Goal: Transaction & Acquisition: Purchase product/service

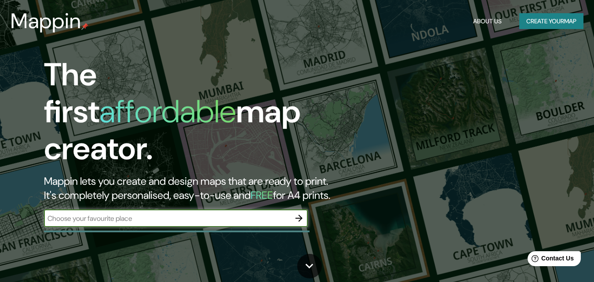
click at [102, 213] on input "text" at bounding box center [167, 218] width 246 height 10
type input "Les Useres"
click at [303, 213] on icon "button" at bounding box center [299, 218] width 11 height 11
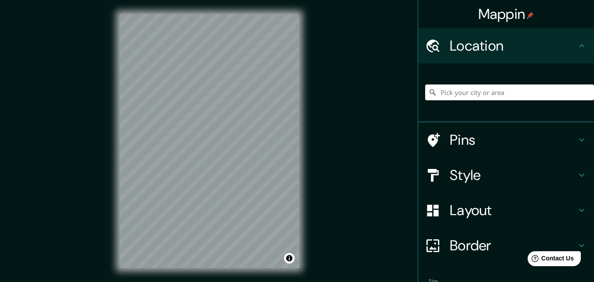
click at [513, 38] on h4 "Location" at bounding box center [513, 46] width 127 height 18
click at [505, 147] on h4 "Pins" at bounding box center [513, 140] width 127 height 18
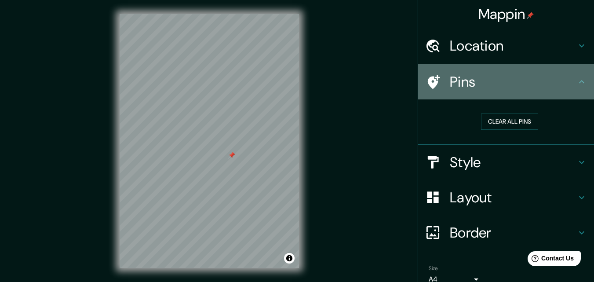
click at [546, 87] on h4 "Pins" at bounding box center [513, 82] width 127 height 18
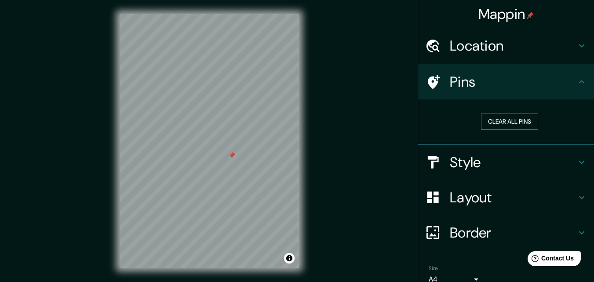
click at [522, 119] on button "Clear all pins" at bounding box center [509, 121] width 57 height 16
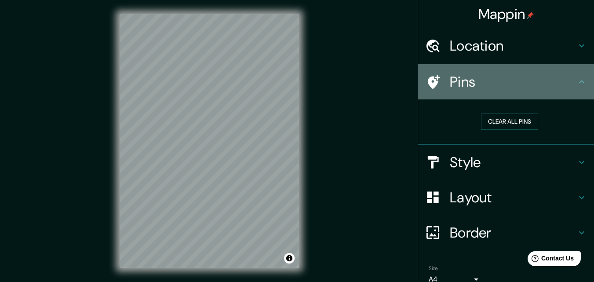
click at [528, 86] on h4 "Pins" at bounding box center [513, 82] width 127 height 18
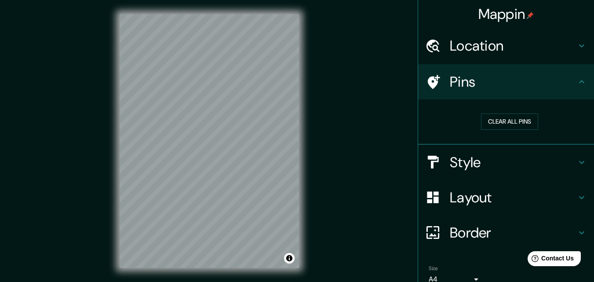
click at [528, 44] on h4 "Location" at bounding box center [513, 46] width 127 height 18
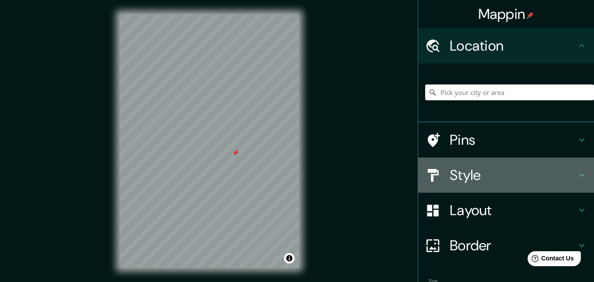
click at [553, 171] on h4 "Style" at bounding box center [513, 175] width 127 height 18
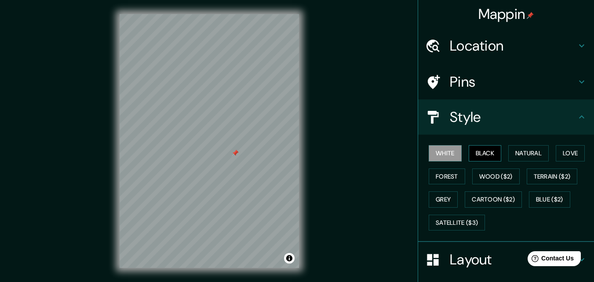
click at [492, 156] on button "Black" at bounding box center [485, 153] width 33 height 16
click at [568, 155] on button "Love" at bounding box center [570, 153] width 29 height 16
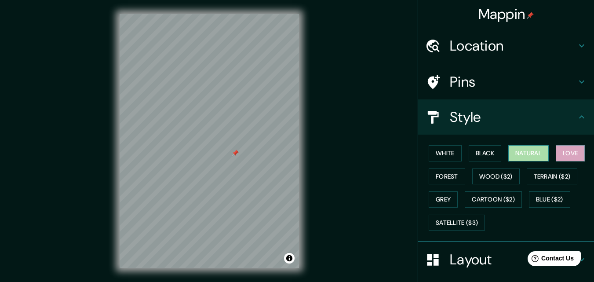
click at [528, 157] on button "Natural" at bounding box center [528, 153] width 40 height 16
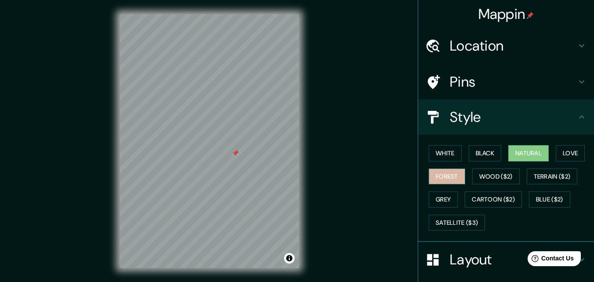
click at [439, 179] on button "Forest" at bounding box center [447, 176] width 36 height 16
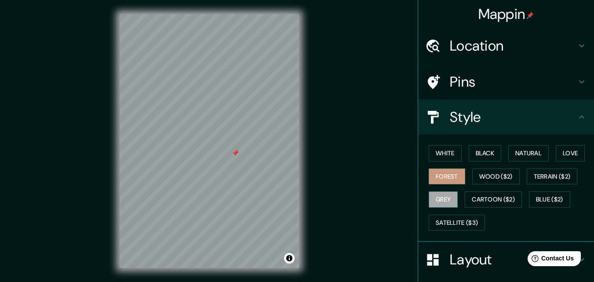
click at [436, 202] on button "Grey" at bounding box center [443, 199] width 29 height 16
click at [443, 181] on button "Forest" at bounding box center [447, 176] width 36 height 16
click at [456, 218] on button "Satellite ($3)" at bounding box center [457, 223] width 56 height 16
click at [443, 178] on button "Forest" at bounding box center [447, 176] width 36 height 16
click at [444, 148] on button "White" at bounding box center [445, 153] width 33 height 16
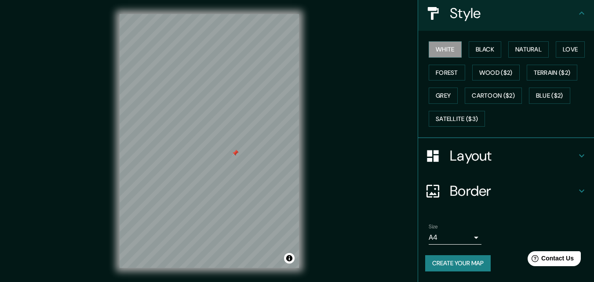
click at [498, 145] on div "Layout" at bounding box center [506, 155] width 176 height 35
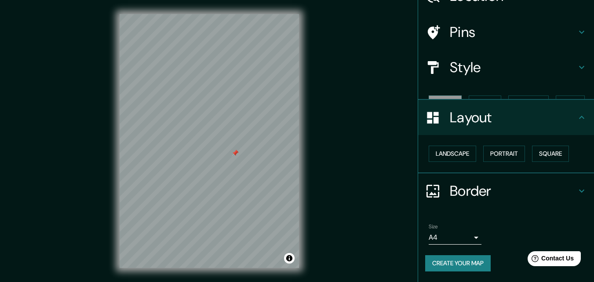
scroll to position [34, 0]
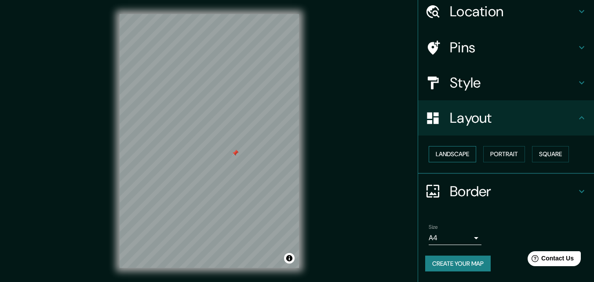
click at [450, 153] on button "Landscape" at bounding box center [452, 154] width 47 height 16
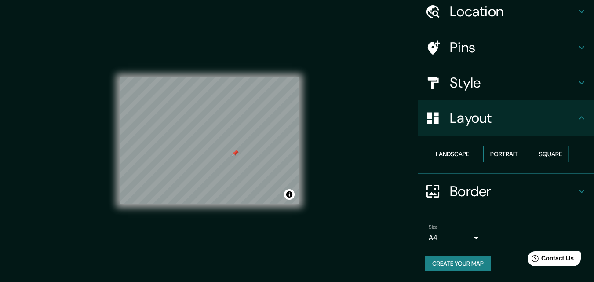
click at [513, 151] on button "Portrait" at bounding box center [504, 154] width 42 height 16
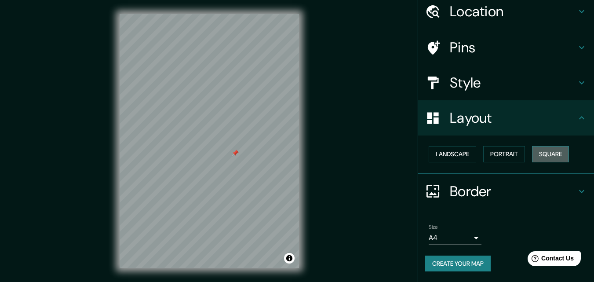
click at [542, 151] on button "Square" at bounding box center [550, 154] width 37 height 16
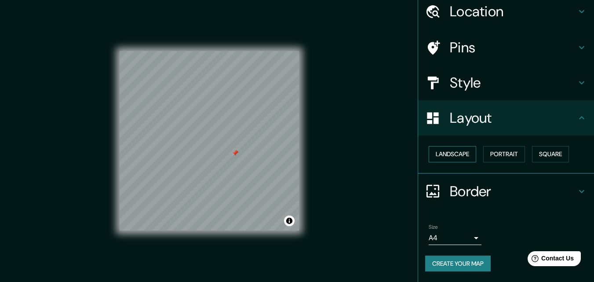
click at [439, 150] on button "Landscape" at bounding box center [452, 154] width 47 height 16
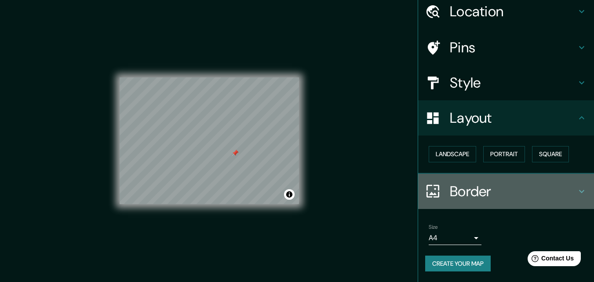
click at [464, 201] on div "Border" at bounding box center [506, 191] width 176 height 35
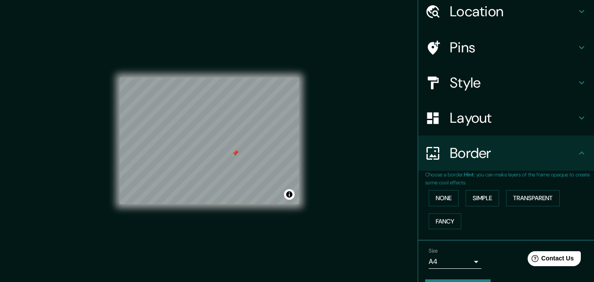
click at [473, 166] on div "Border" at bounding box center [506, 152] width 176 height 35
click at [473, 204] on button "Simple" at bounding box center [481, 198] width 33 height 16
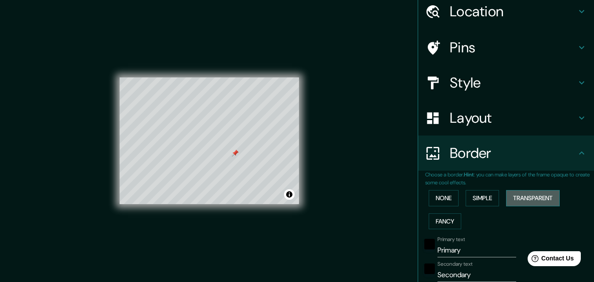
click at [530, 198] on button "Transparent" at bounding box center [533, 198] width 54 height 16
click at [447, 214] on button "Fancy" at bounding box center [445, 221] width 33 height 16
click at [447, 188] on div "None Simple Transparent Fancy" at bounding box center [509, 209] width 169 height 46
click at [447, 192] on button "None" at bounding box center [444, 198] width 30 height 16
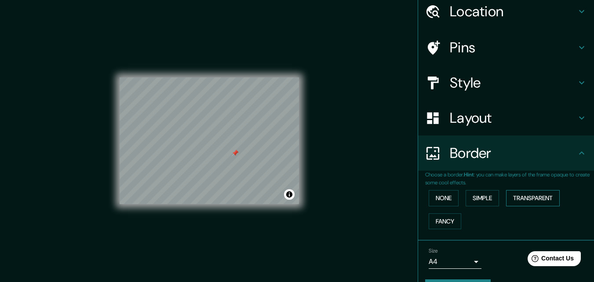
click at [509, 199] on button "Transparent" at bounding box center [533, 198] width 54 height 16
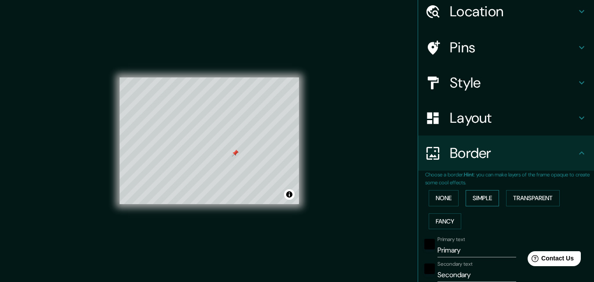
click at [487, 202] on button "Simple" at bounding box center [481, 198] width 33 height 16
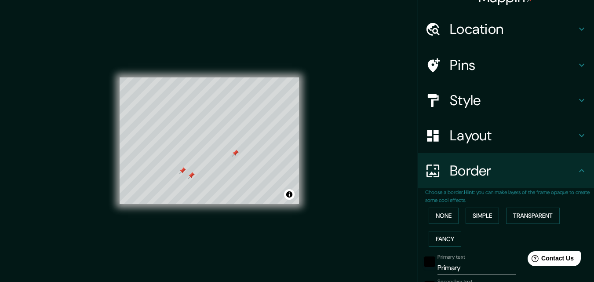
scroll to position [0, 0]
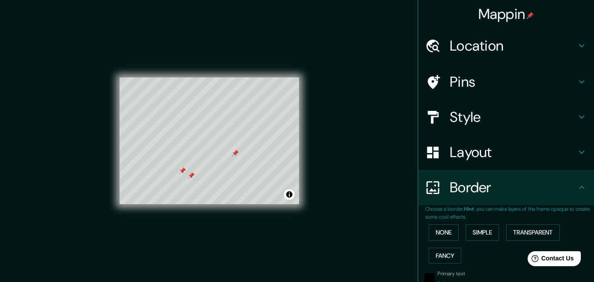
click at [534, 81] on h4 "Pins" at bounding box center [513, 82] width 127 height 18
type input "163"
type input "33"
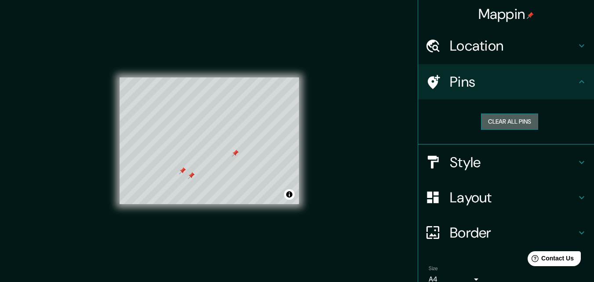
click at [522, 120] on button "Clear all pins" at bounding box center [509, 121] width 57 height 16
click at [544, 92] on div "Pins" at bounding box center [506, 81] width 176 height 35
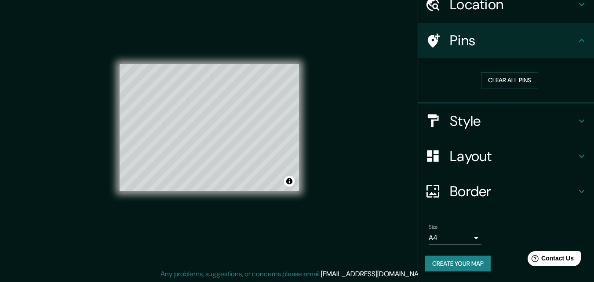
scroll to position [14, 0]
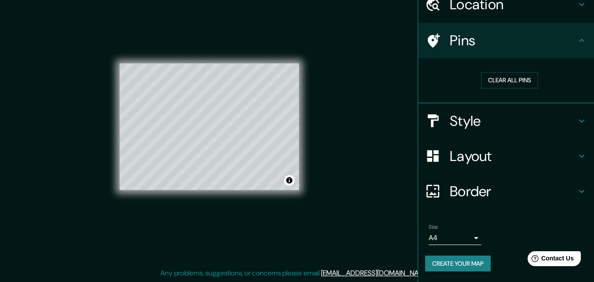
click at [466, 259] on button "Create your map" at bounding box center [457, 263] width 65 height 16
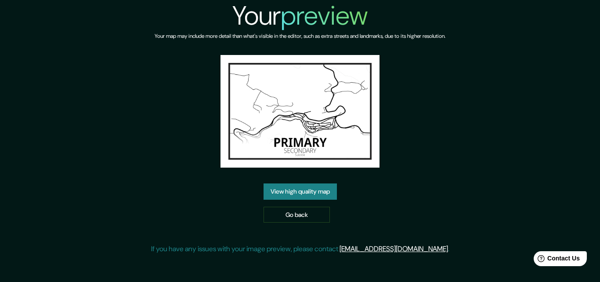
click at [314, 192] on link "View high quality map" at bounding box center [300, 191] width 73 height 16
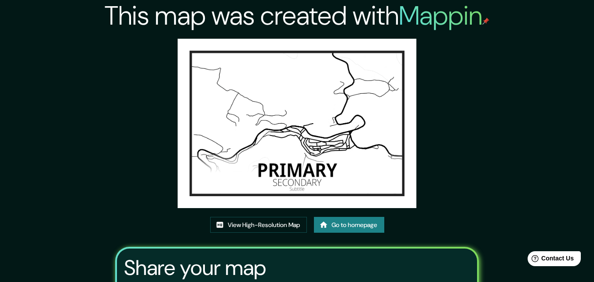
click at [473, 61] on div "This map was created with Mappin View High-Resolution Map Go to homepage Share …" at bounding box center [297, 189] width 385 height 378
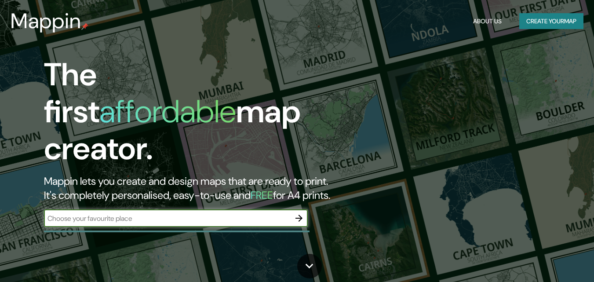
click at [200, 213] on input "text" at bounding box center [167, 218] width 246 height 10
type input "Les Useres"
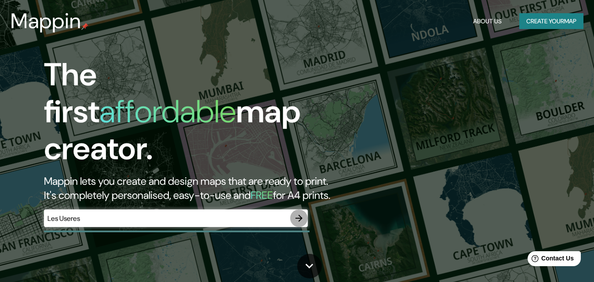
click at [301, 213] on icon "button" at bounding box center [299, 218] width 11 height 11
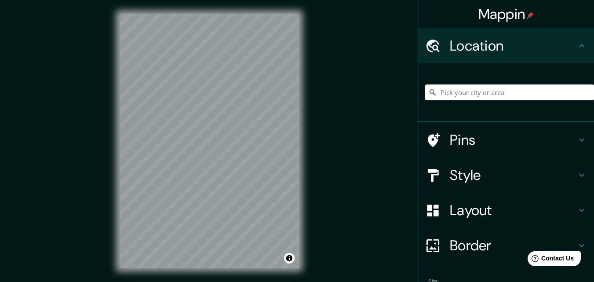
click at [338, 150] on div "Mappin Location Pins Style Layout Border Choose a border. Hint : you can make l…" at bounding box center [297, 148] width 594 height 296
click at [285, 0] on html "Mappin Location Pins Style Layout Border Choose a border. Hint : you can make l…" at bounding box center [297, 141] width 594 height 282
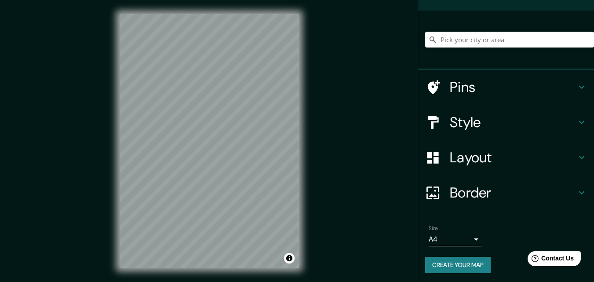
scroll to position [55, 0]
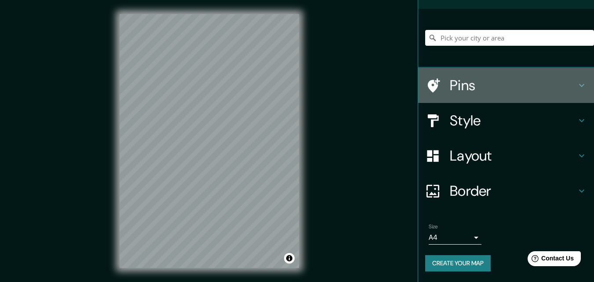
click at [492, 88] on h4 "Pins" at bounding box center [513, 85] width 127 height 18
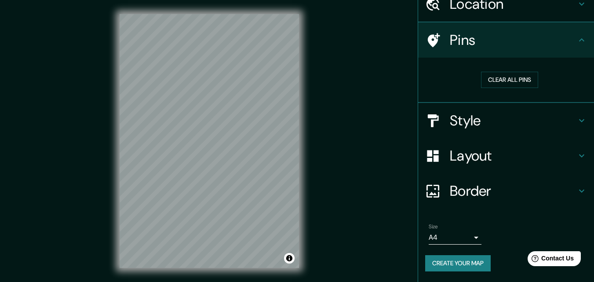
scroll to position [41, 0]
click at [518, 47] on h4 "Pins" at bounding box center [513, 41] width 127 height 18
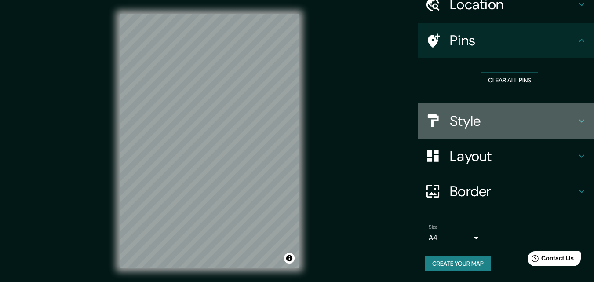
click at [514, 118] on h4 "Style" at bounding box center [513, 121] width 127 height 18
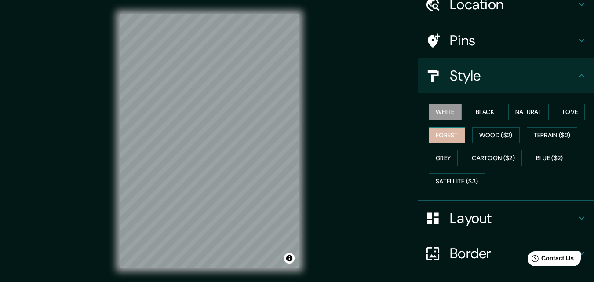
click at [443, 139] on button "Forest" at bounding box center [447, 135] width 36 height 16
click at [480, 106] on button "Black" at bounding box center [485, 112] width 33 height 16
click at [448, 107] on button "White" at bounding box center [445, 112] width 33 height 16
click at [474, 222] on h4 "Layout" at bounding box center [513, 218] width 127 height 18
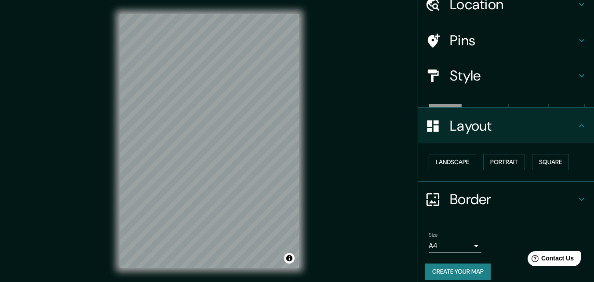
scroll to position [34, 0]
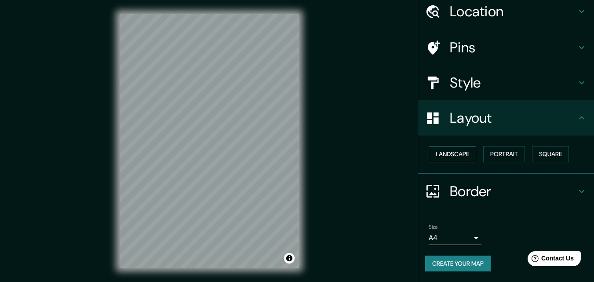
click at [466, 153] on button "Landscape" at bounding box center [452, 154] width 47 height 16
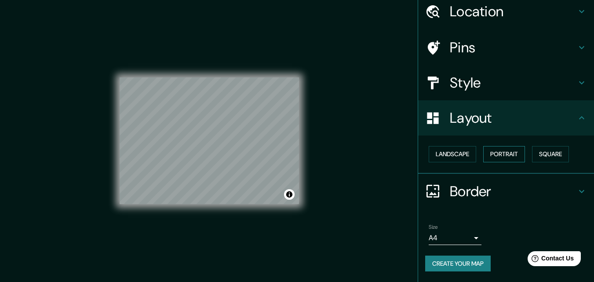
click at [505, 156] on button "Portrait" at bounding box center [504, 154] width 42 height 16
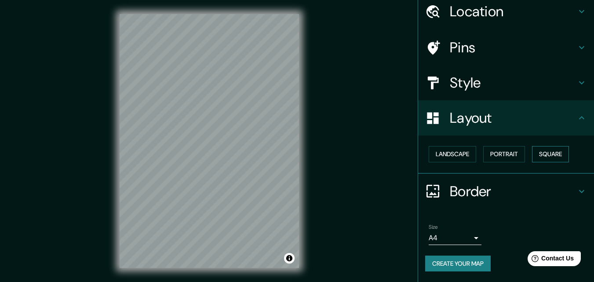
click at [561, 153] on button "Square" at bounding box center [550, 154] width 37 height 16
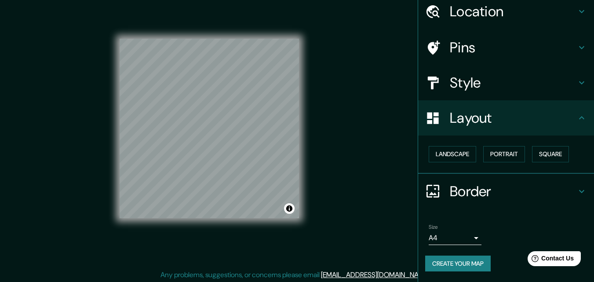
scroll to position [14, 0]
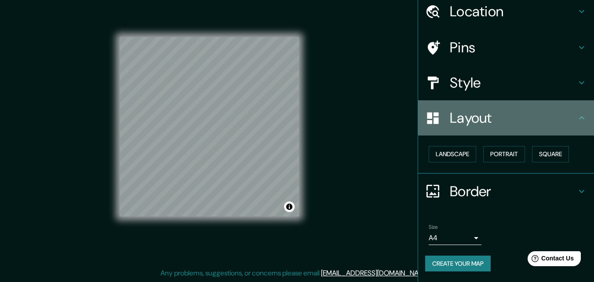
click at [558, 128] on div "Layout" at bounding box center [506, 117] width 176 height 35
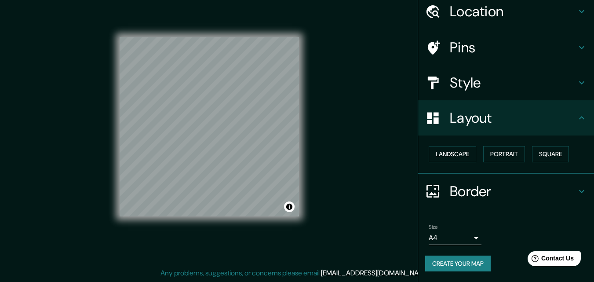
click at [559, 96] on div "Style" at bounding box center [506, 82] width 176 height 35
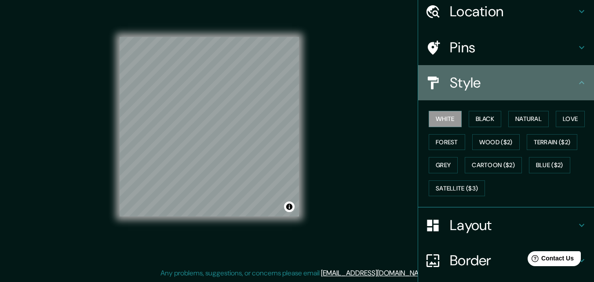
click at [525, 93] on div "Style" at bounding box center [506, 82] width 176 height 35
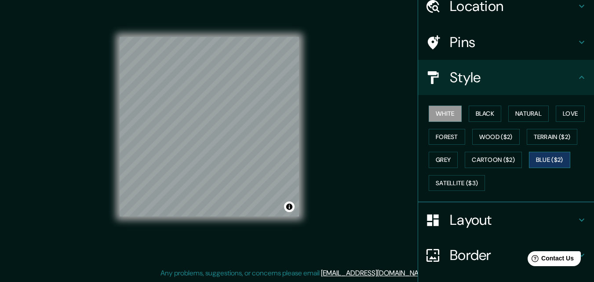
scroll to position [104, 0]
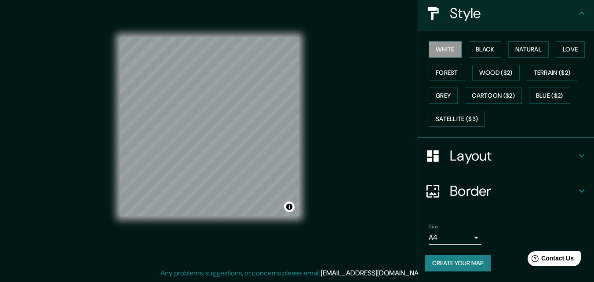
click at [456, 239] on body "Mappin Location Pins Style White Black Natural Love Forest Wood ($2) Terrain ($…" at bounding box center [297, 127] width 594 height 282
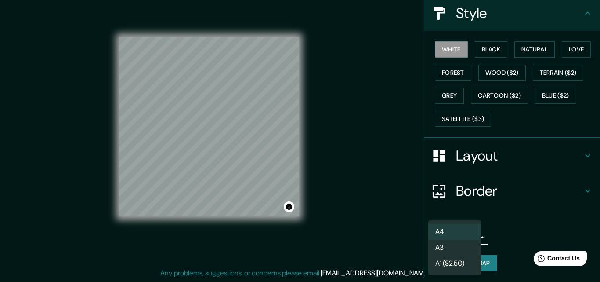
click at [451, 248] on li "A3" at bounding box center [455, 248] width 53 height 16
click at [452, 237] on body "Mappin Location Pins Style White Black Natural Love Forest Wood ($2) Terrain ($…" at bounding box center [300, 127] width 600 height 282
click at [453, 237] on li "A4" at bounding box center [455, 232] width 53 height 16
type input "single"
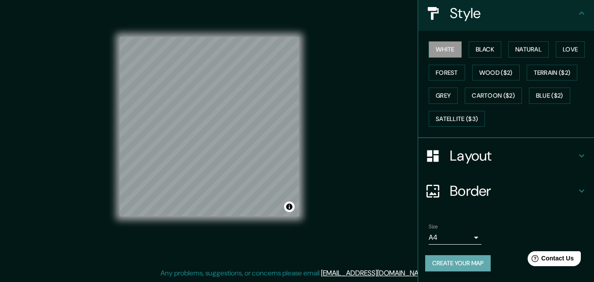
click at [457, 260] on button "Create your map" at bounding box center [457, 263] width 65 height 16
